Goal: Check status: Check status

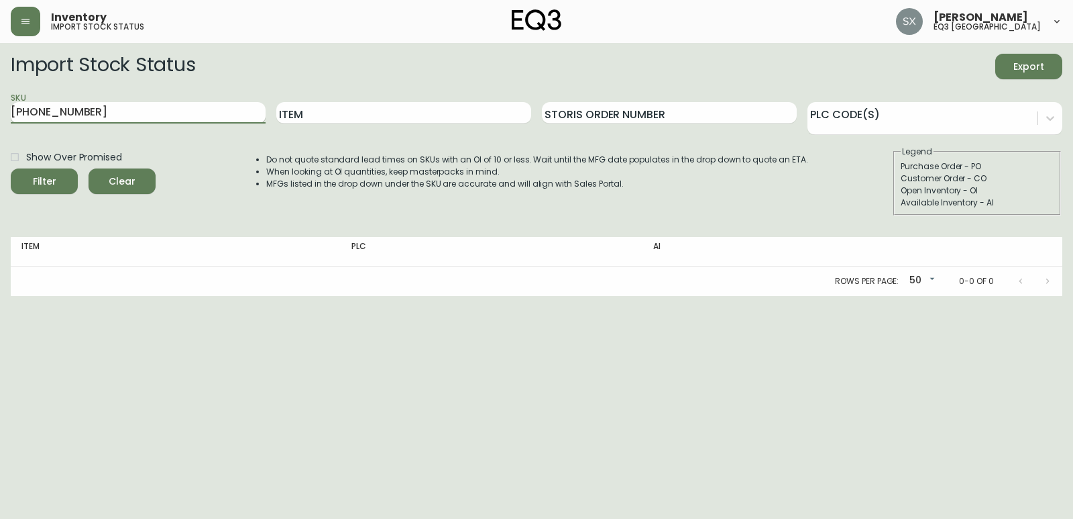
click at [186, 118] on input "[PHONE_NUMBER]" at bounding box center [138, 112] width 255 height 21
click at [186, 111] on input "[PHONE_NUMBER]" at bounding box center [138, 112] width 255 height 21
paste input "7220-103-13-B"
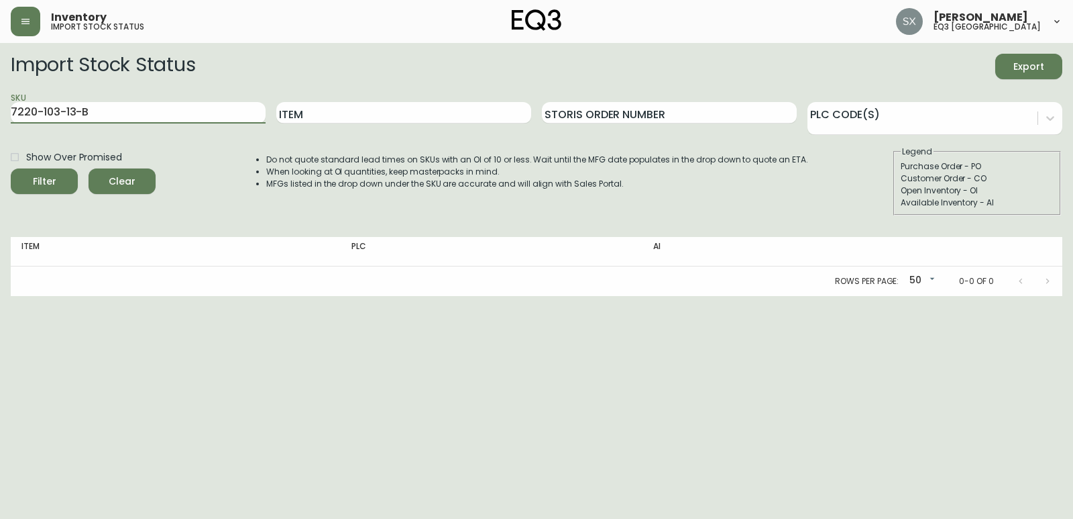
click at [11, 168] on button "Filter" at bounding box center [44, 180] width 67 height 25
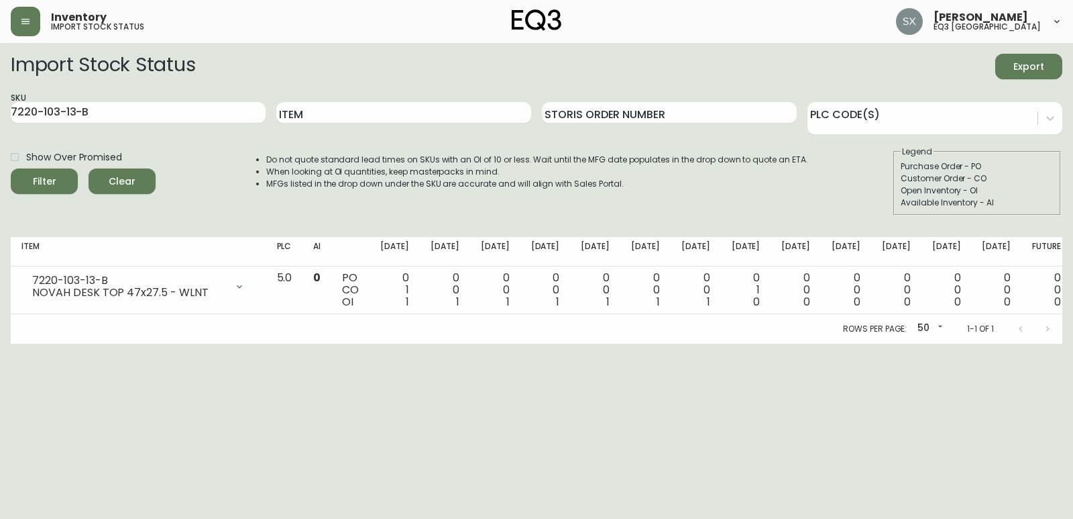
click at [608, 332] on div at bounding box center [1035, 328] width 54 height 27
drag, startPoint x: 1034, startPoint y: 303, endPoint x: 737, endPoint y: 327, distance: 297.5
click at [608, 327] on div "Item PLC AI [DATE] Sep [DATE] Sep [DATE] Oct [DATE] Oct [DATE] [DATE] Nov [DATE…" at bounding box center [537, 290] width 1052 height 107
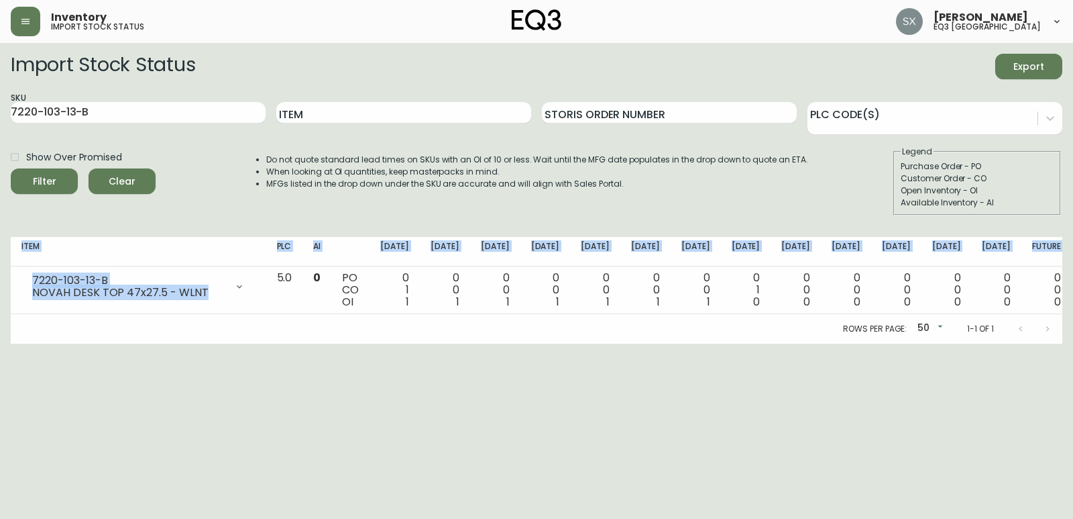
drag, startPoint x: 291, startPoint y: 291, endPoint x: 1073, endPoint y: 268, distance: 781.8
click at [608, 268] on main "Import Stock Status Export SKU 7220-103-13-B Item Storis Order Number PLC Code(…" at bounding box center [536, 193] width 1073 height 301
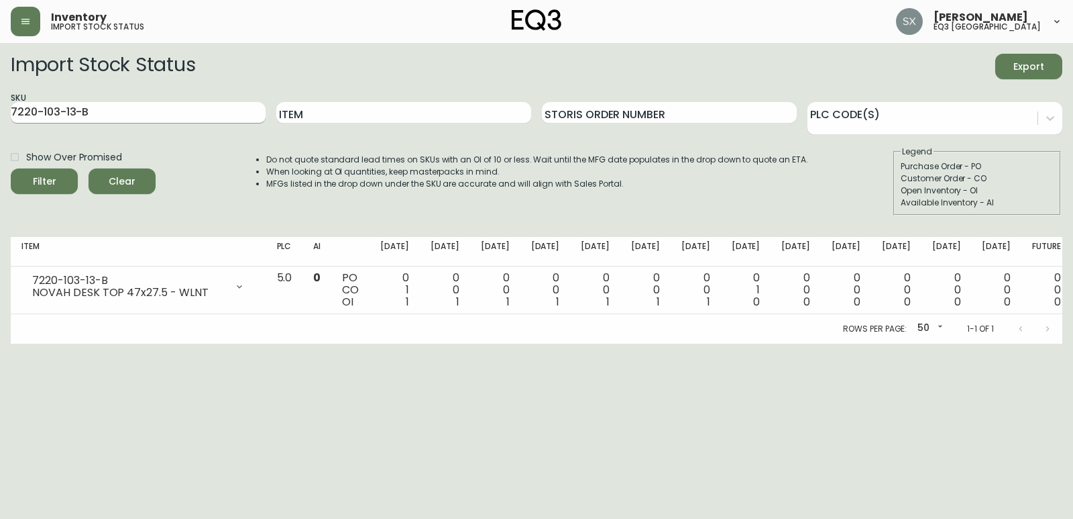
click at [174, 108] on input "7220-103-13-B" at bounding box center [138, 112] width 255 height 21
paste input "300-5-A"
type input "7220-300-5-A"
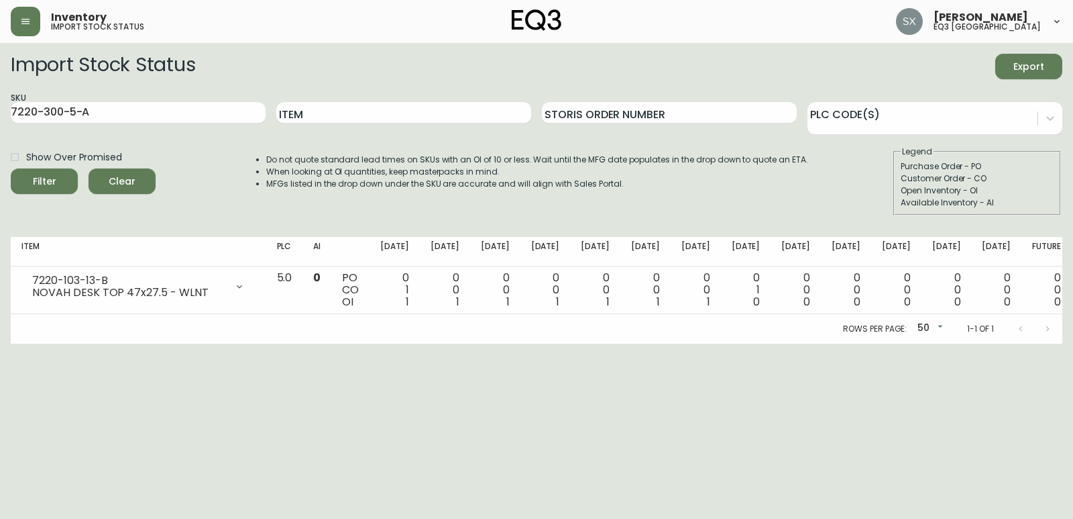
click at [207, 172] on div "Show Over Promised Filter Clear Do not quote standard lead times on SKUs with a…" at bounding box center [537, 181] width 1052 height 70
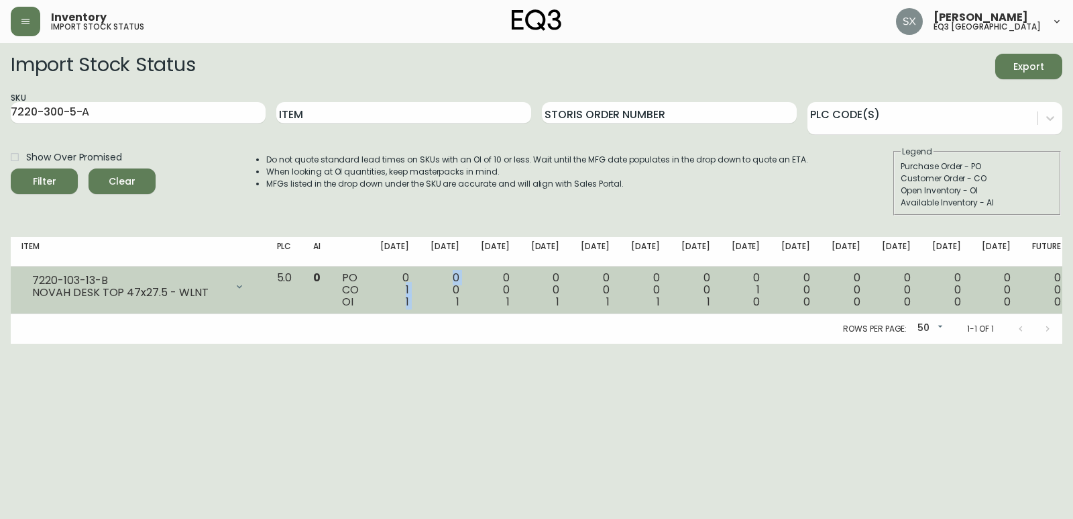
drag, startPoint x: 451, startPoint y: 291, endPoint x: 487, endPoint y: 288, distance: 35.7
click at [487, 288] on tr "7220-103-13-B NOVAH DESK TOP 47x27.5 - WLNT Opening Balance 2 ( [DATE] ) Custom…" at bounding box center [541, 290] width 1061 height 48
click at [460, 303] on div "0 0 1" at bounding box center [445, 290] width 29 height 36
drag, startPoint x: 831, startPoint y: 287, endPoint x: 434, endPoint y: 281, distance: 397.2
click at [434, 281] on tr "7220-103-13-B NOVAH DESK TOP 47x27.5 - WLNT Opening Balance 2 ( [DATE] ) Custom…" at bounding box center [541, 290] width 1061 height 48
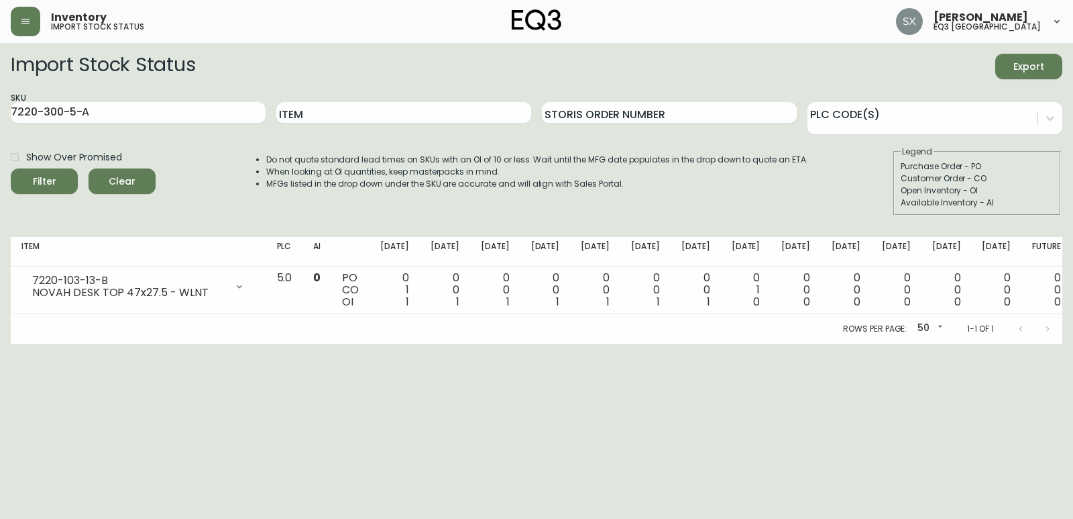
click at [460, 343] on html "Inventory import stock status [PERSON_NAME] eq3 [GEOGRAPHIC_DATA] Import Stock …" at bounding box center [536, 171] width 1073 height 343
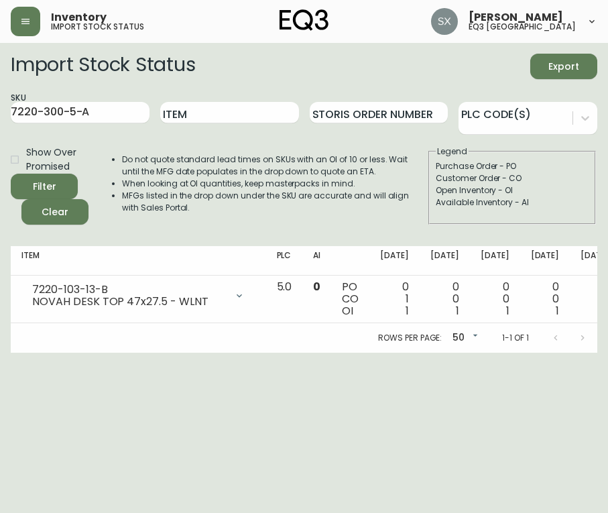
click at [56, 353] on html "Inventory import stock status [PERSON_NAME] eq3 [GEOGRAPHIC_DATA] Import Stock …" at bounding box center [304, 176] width 608 height 353
